Goal: Information Seeking & Learning: Learn about a topic

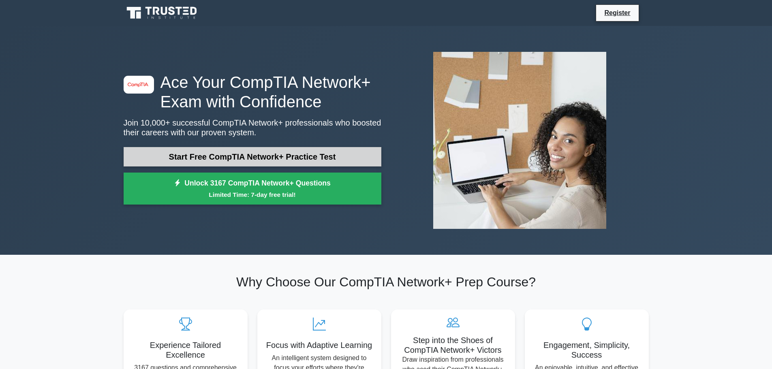
click at [264, 153] on link "Start Free CompTIA Network+ Practice Test" at bounding box center [253, 156] width 258 height 19
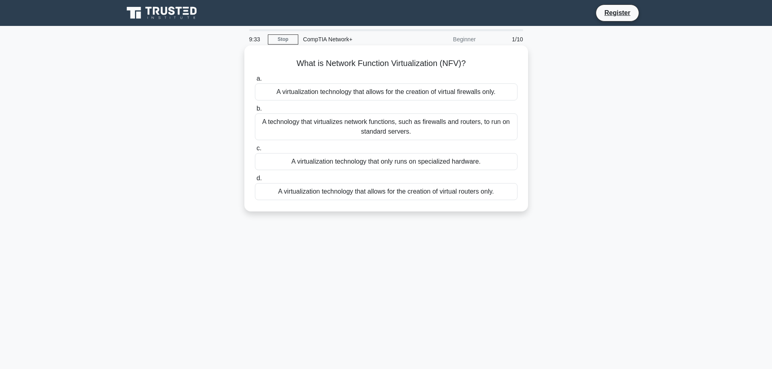
click at [324, 133] on div "A technology that virtualizes network functions, such as firewalls and routers,…" at bounding box center [386, 126] width 263 height 27
click at [255, 111] on input "b. A technology that virtualizes network functions, such as firewalls and route…" at bounding box center [255, 108] width 0 height 5
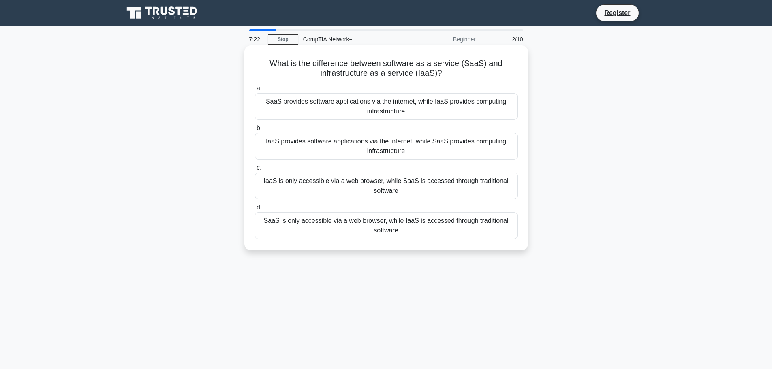
click at [367, 113] on div "SaaS provides software applications via the internet, while IaaS provides compu…" at bounding box center [386, 106] width 263 height 27
click at [255, 91] on input "a. SaaS provides software applications via the internet, while IaaS provides co…" at bounding box center [255, 88] width 0 height 5
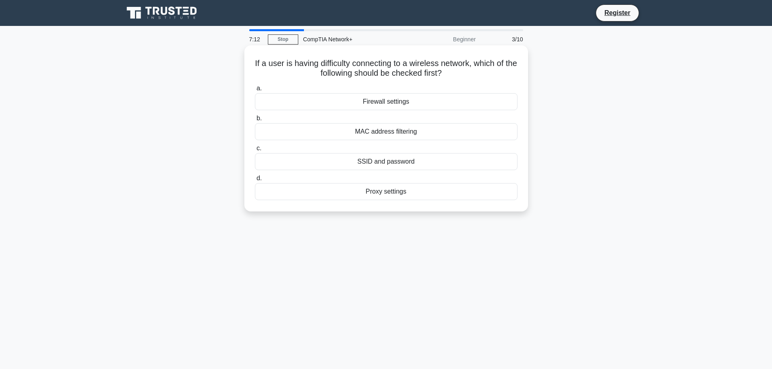
click at [334, 161] on div "SSID and password" at bounding box center [386, 161] width 263 height 17
click at [255, 151] on input "c. SSID and password" at bounding box center [255, 148] width 0 height 5
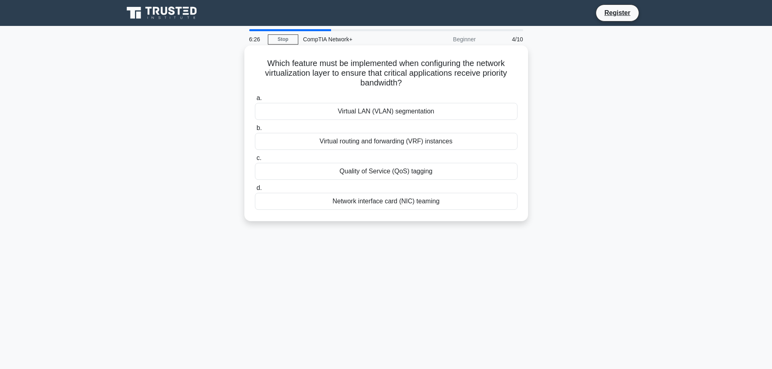
click at [419, 141] on div "Virtual routing and forwarding (VRF) instances" at bounding box center [386, 141] width 263 height 17
click at [255, 131] on input "b. Virtual routing and forwarding (VRF) instances" at bounding box center [255, 128] width 0 height 5
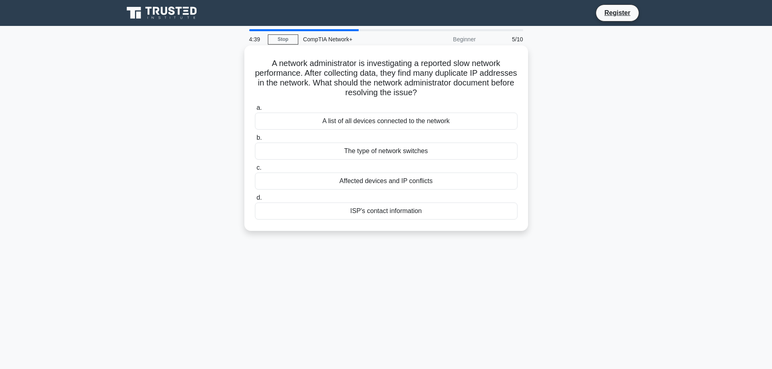
click at [354, 183] on div "Affected devices and IP conflicts" at bounding box center [386, 181] width 263 height 17
click at [255, 171] on input "c. Affected devices and IP conflicts" at bounding box center [255, 167] width 0 height 5
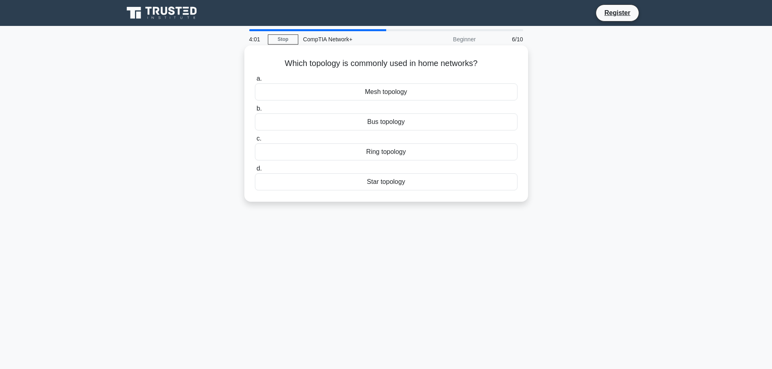
click at [366, 182] on div "Star topology" at bounding box center [386, 181] width 263 height 17
click at [255, 171] on input "d. Star topology" at bounding box center [255, 168] width 0 height 5
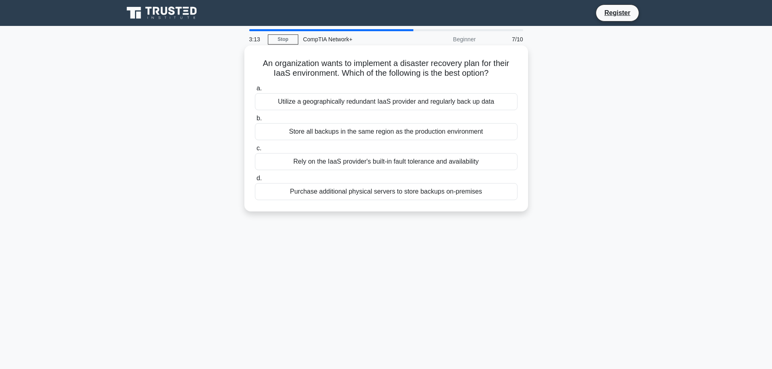
click at [398, 107] on div "Utilize a geographically redundant IaaS provider and regularly back up data" at bounding box center [386, 101] width 263 height 17
click at [255, 91] on input "a. Utilize a geographically redundant IaaS provider and regularly back up data" at bounding box center [255, 88] width 0 height 5
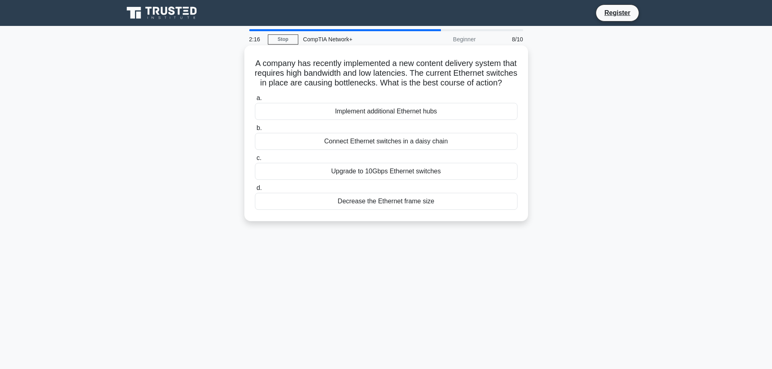
click at [371, 180] on div "Upgrade to 10Gbps Ethernet switches" at bounding box center [386, 171] width 263 height 17
click at [255, 161] on input "c. Upgrade to 10Gbps Ethernet switches" at bounding box center [255, 158] width 0 height 5
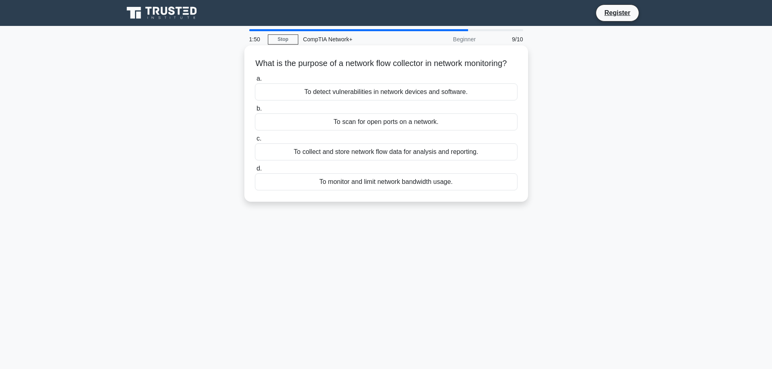
drag, startPoint x: 412, startPoint y: 186, endPoint x: 407, endPoint y: 191, distance: 7.2
click at [409, 190] on div "To monitor and limit network bandwidth usage." at bounding box center [386, 181] width 263 height 17
click at [393, 161] on div "To collect and store network flow data for analysis and reporting." at bounding box center [386, 151] width 263 height 17
click at [255, 141] on input "c. To collect and store network flow data for analysis and reporting." at bounding box center [255, 138] width 0 height 5
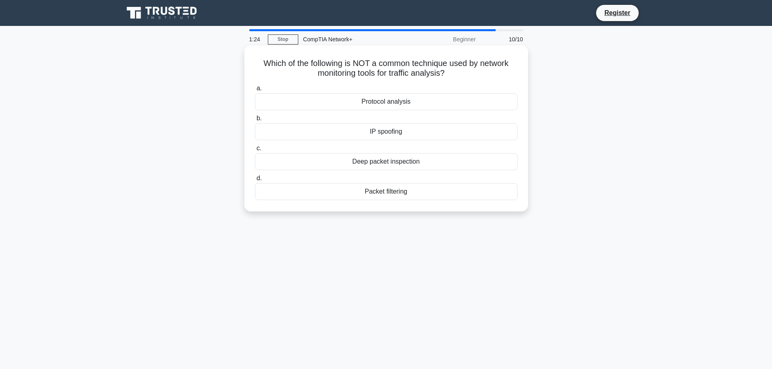
click at [411, 132] on div "IP spoofing" at bounding box center [386, 131] width 263 height 17
click at [255, 121] on input "b. IP spoofing" at bounding box center [255, 118] width 0 height 5
